Goal: Find specific page/section: Find specific page/section

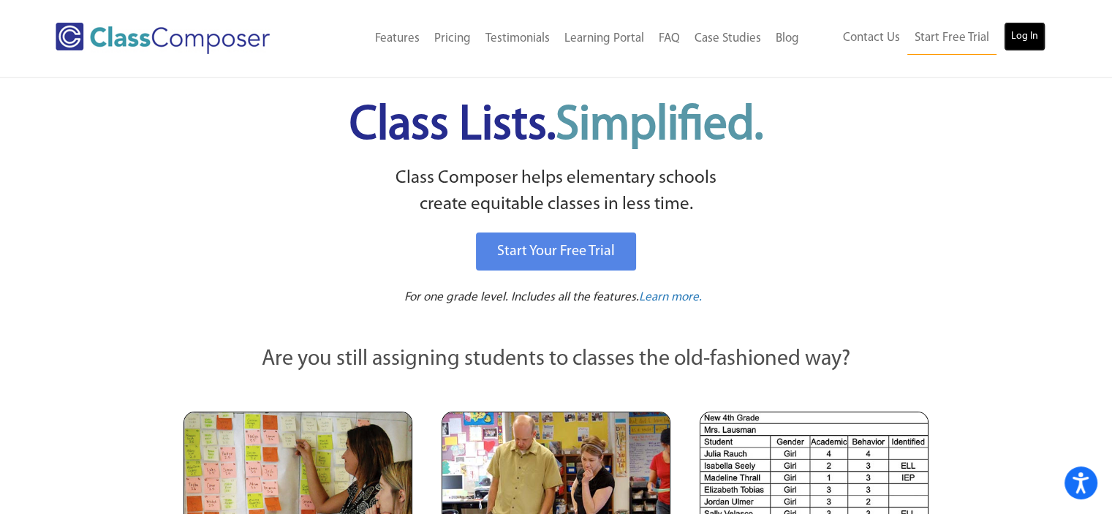
click at [1012, 37] on link "Log In" at bounding box center [1024, 36] width 42 height 29
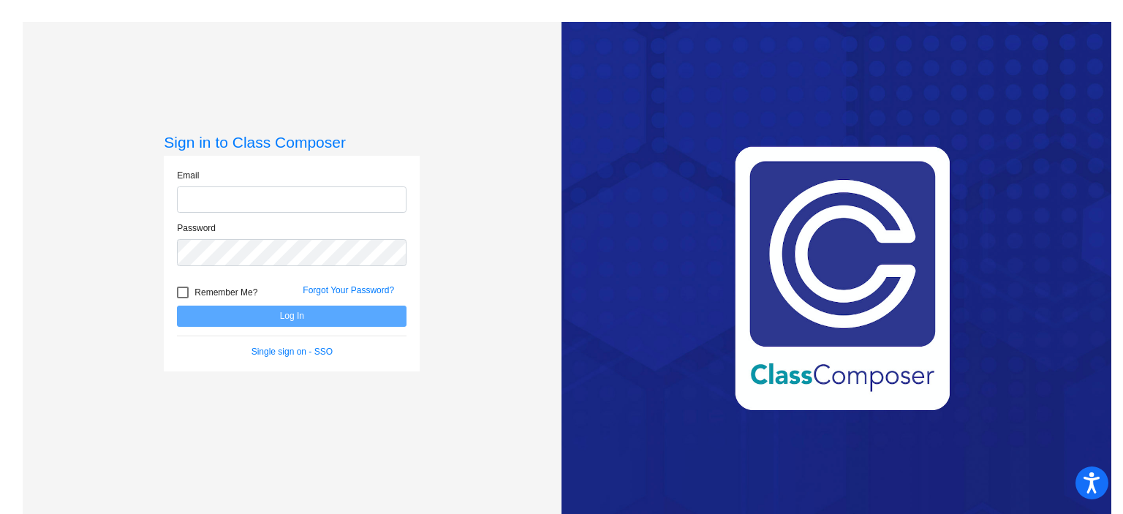
type input "[EMAIL_ADDRESS][DOMAIN_NAME]"
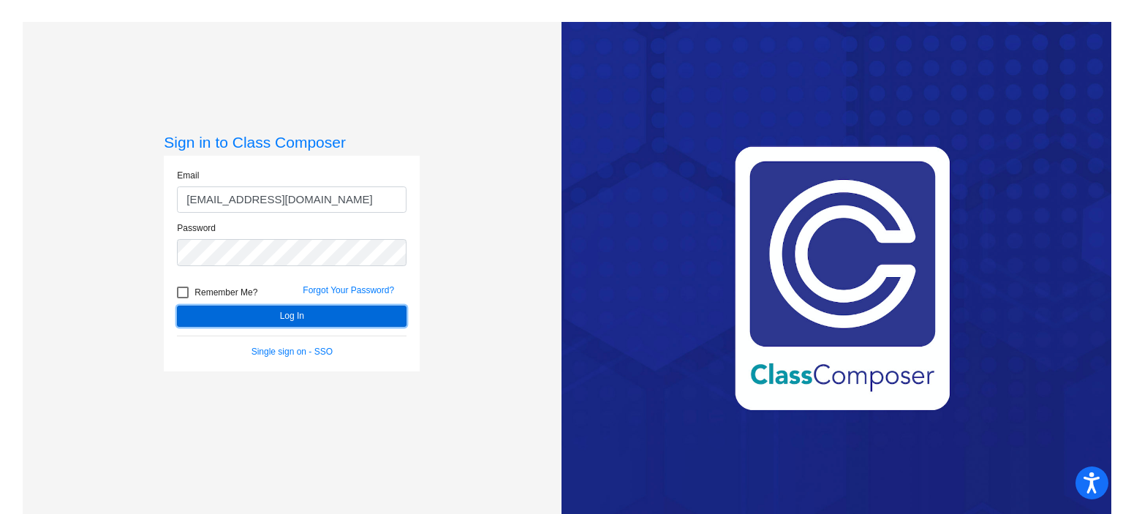
click at [379, 309] on button "Log In" at bounding box center [291, 315] width 229 height 21
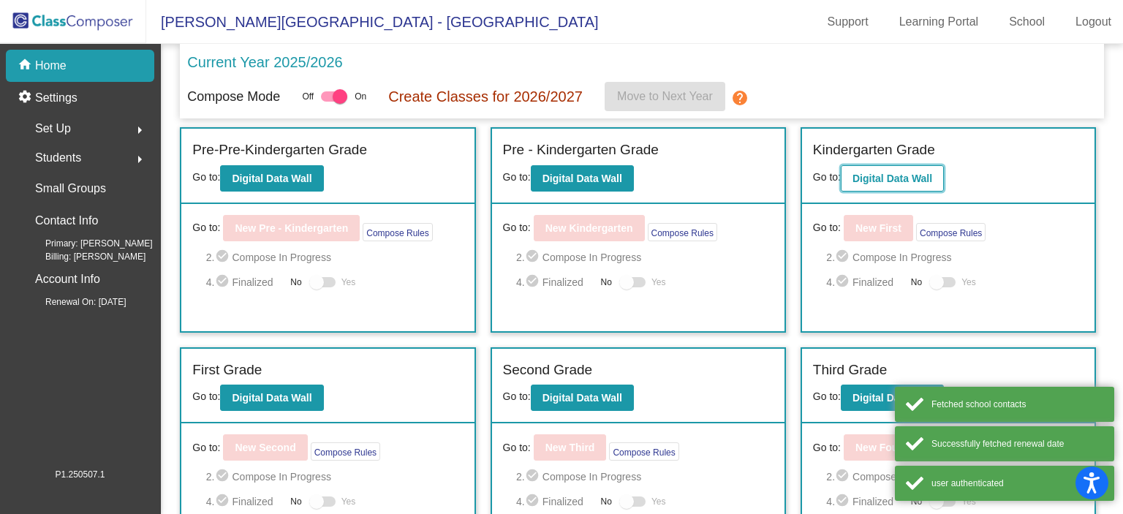
click at [876, 168] on button "Digital Data Wall" at bounding box center [891, 178] width 103 height 26
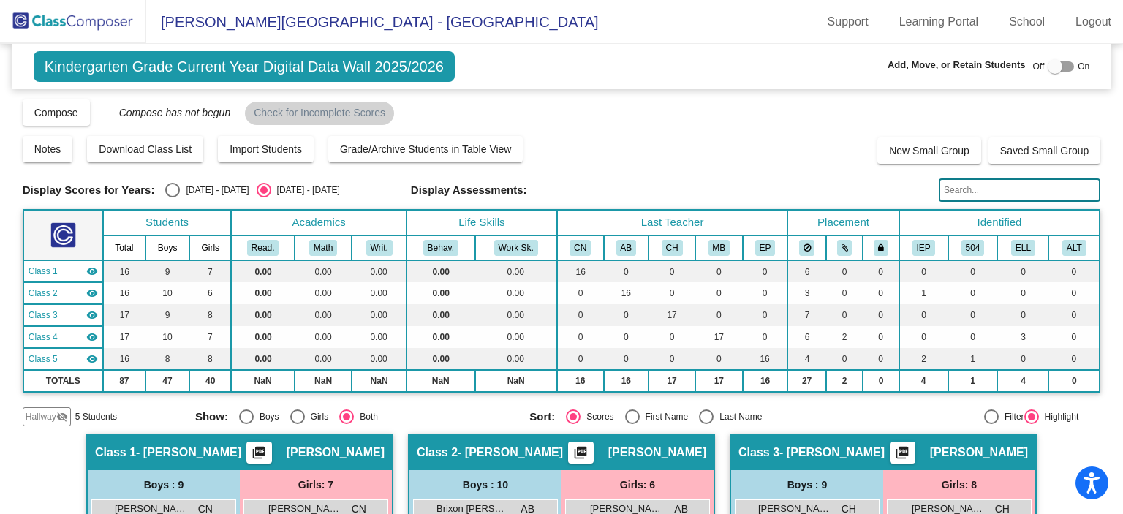
click at [38, 20] on img at bounding box center [73, 21] width 146 height 43
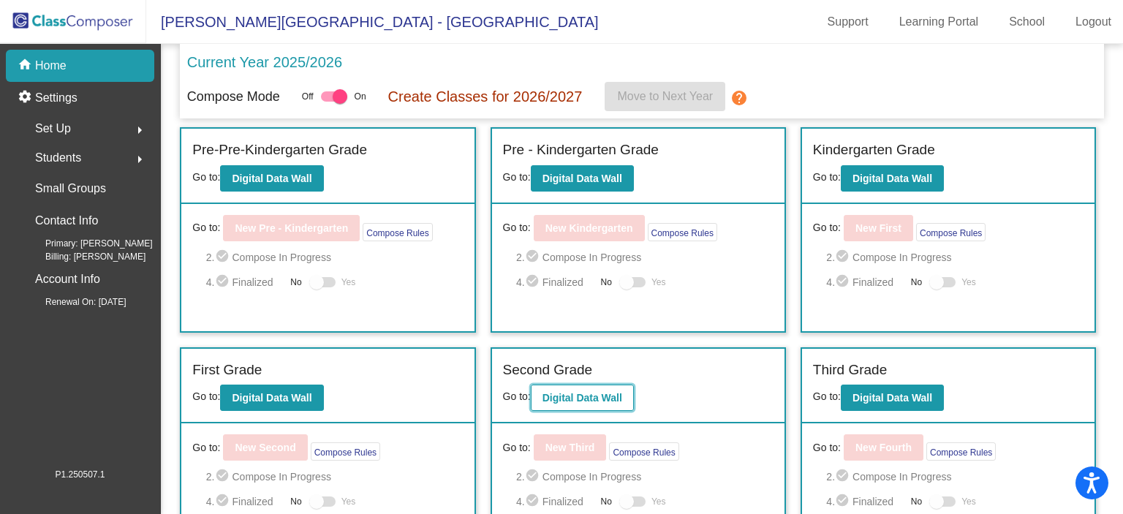
click at [619, 406] on button "Digital Data Wall" at bounding box center [582, 397] width 103 height 26
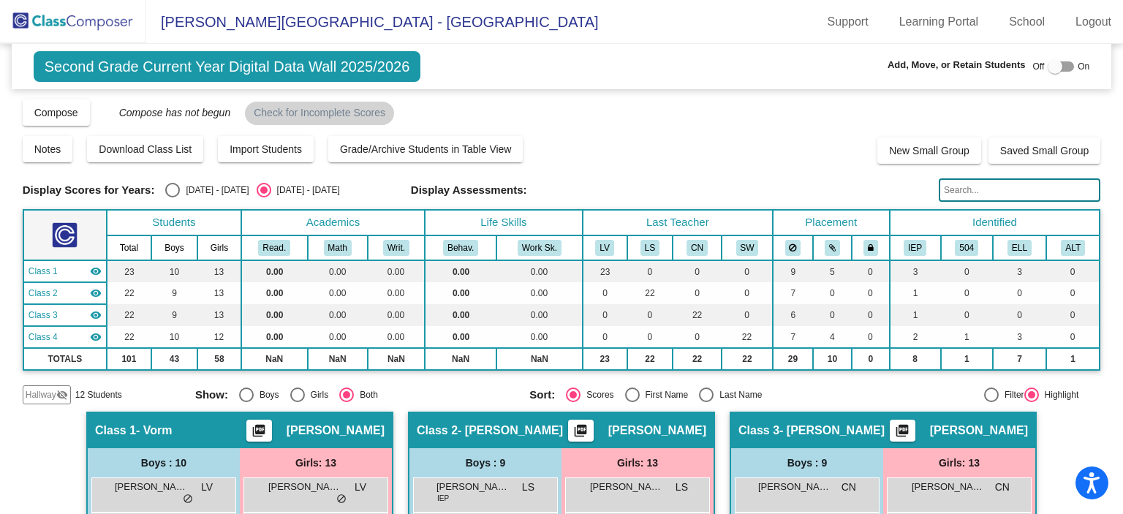
click at [703, 393] on div "Select an option" at bounding box center [706, 394] width 15 height 15
click at [705, 402] on input "Last Name" at bounding box center [705, 402] width 1 height 1
radio input "true"
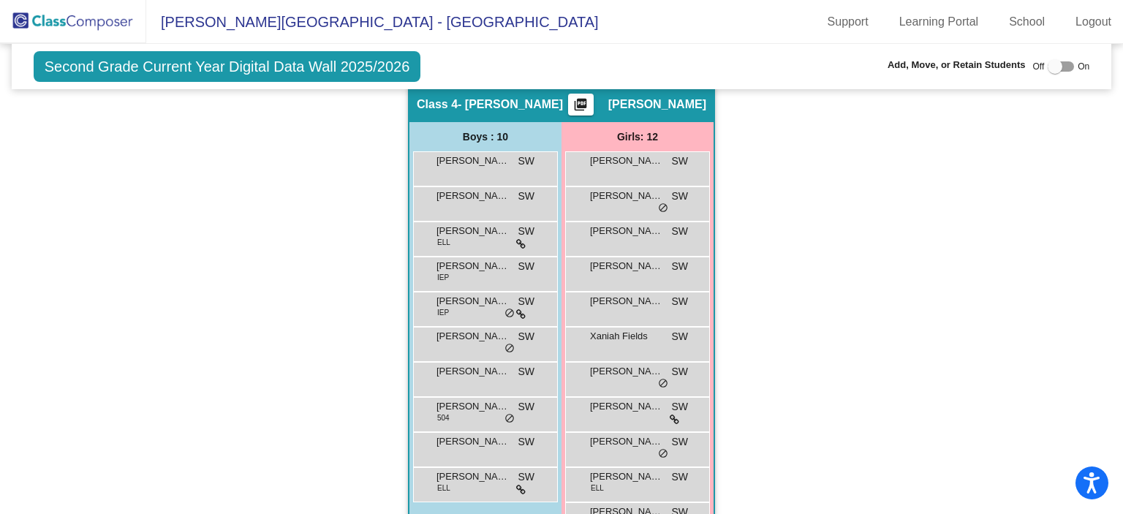
scroll to position [875, 0]
